Goal: Information Seeking & Learning: Learn about a topic

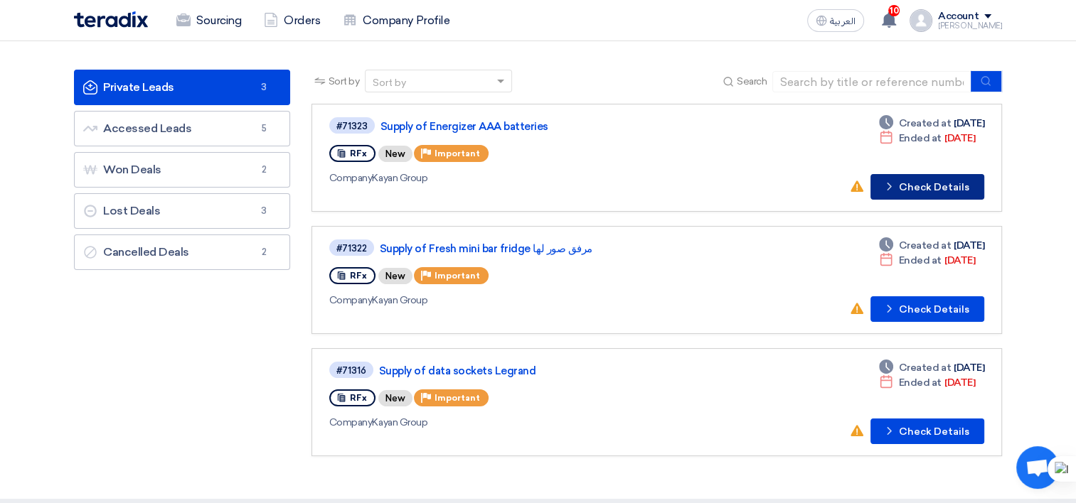
click at [912, 187] on button "Check details Check Details" at bounding box center [927, 187] width 114 height 26
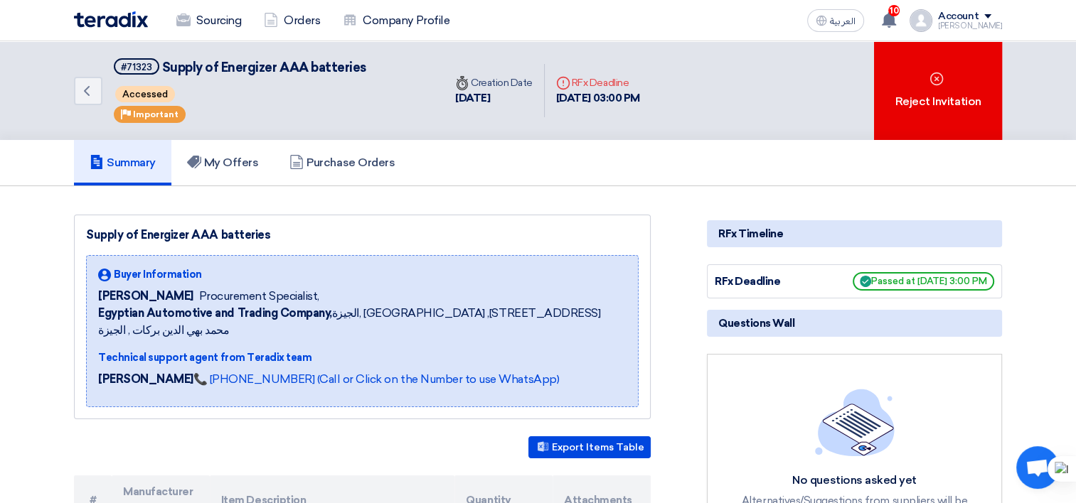
click at [811, 288] on div "RFx Deadline" at bounding box center [768, 282] width 107 height 16
click at [128, 19] on img at bounding box center [111, 19] width 74 height 16
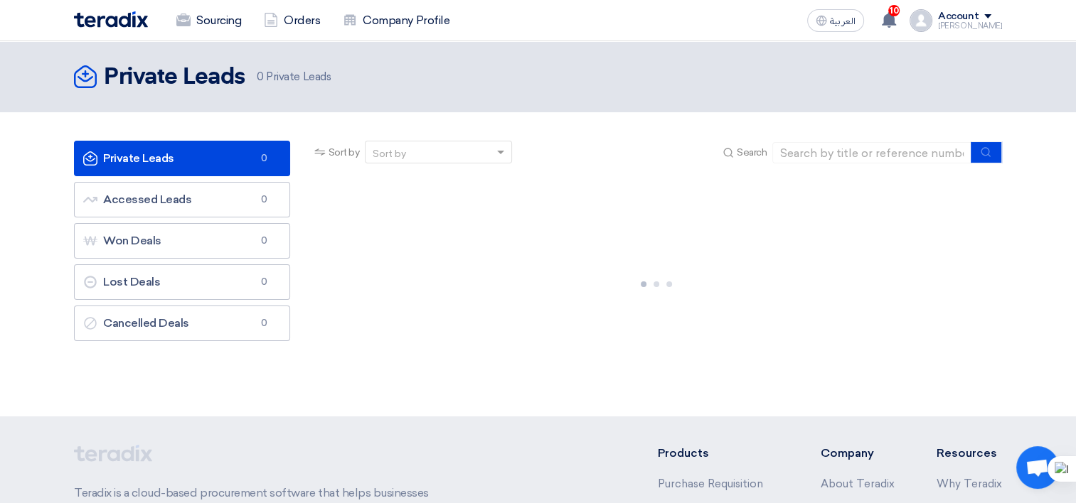
click at [222, 169] on link "Private Leads Private Leads 0" at bounding box center [182, 159] width 216 height 36
click at [225, 156] on link "Private Leads Private Leads 2" at bounding box center [182, 159] width 216 height 36
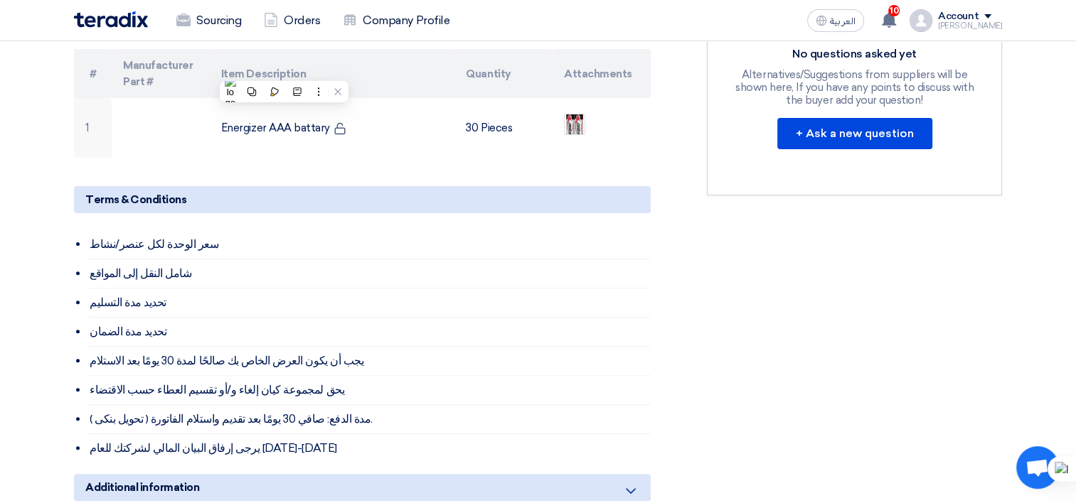
scroll to position [356, 0]
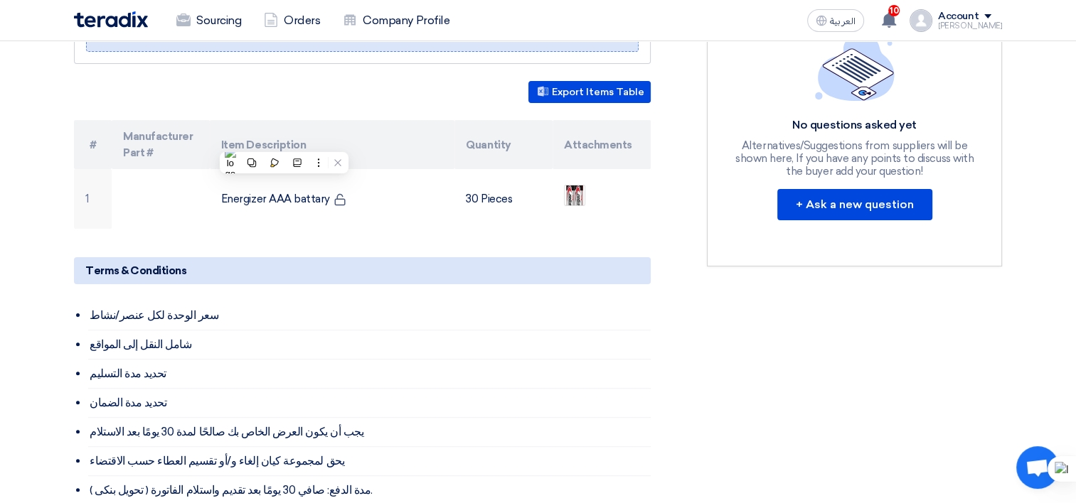
click at [307, 230] on div "Supply of Energizer AAA batteries Buyer Information Fady Mahmoud Procurement Sp…" at bounding box center [379, 298] width 633 height 878
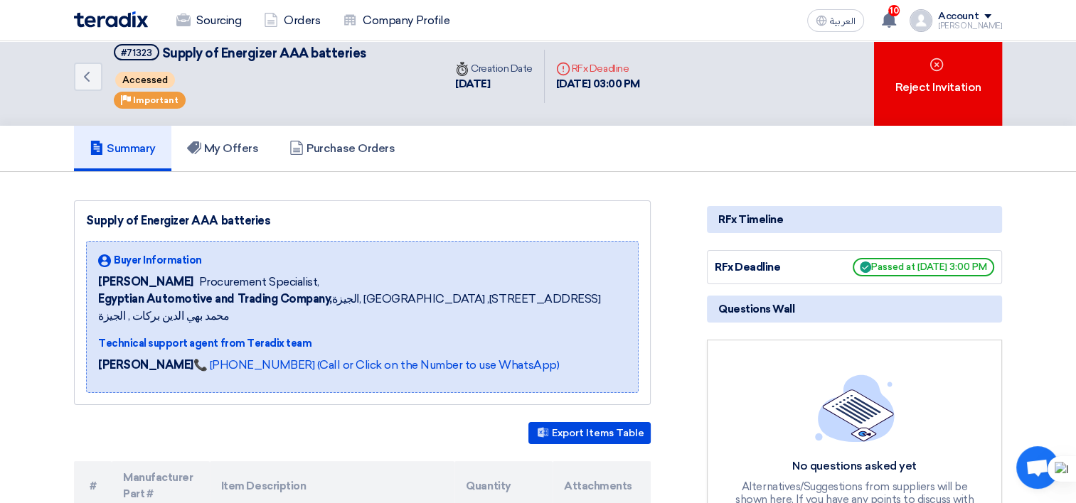
scroll to position [0, 0]
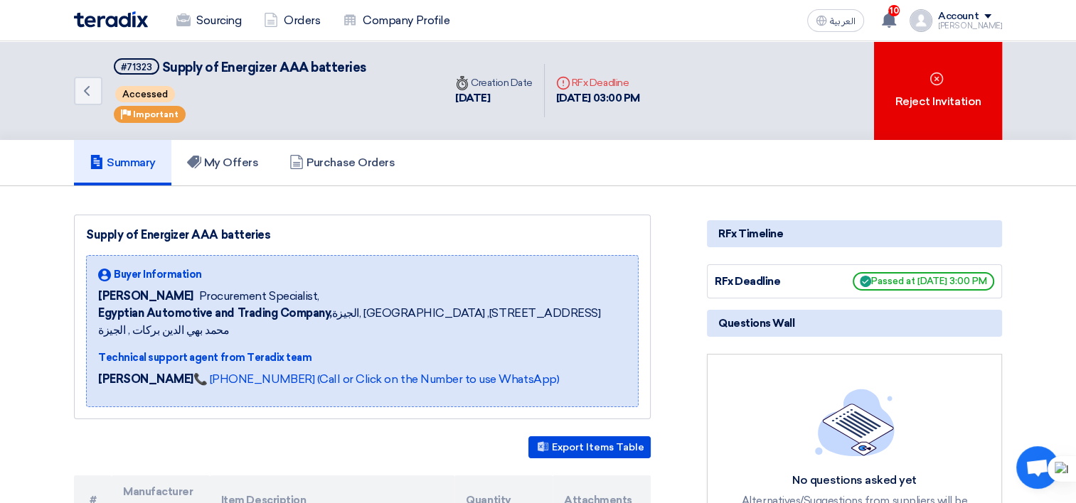
click at [139, 174] on link "Summary" at bounding box center [122, 163] width 97 height 46
